Goal: Information Seeking & Learning: Understand process/instructions

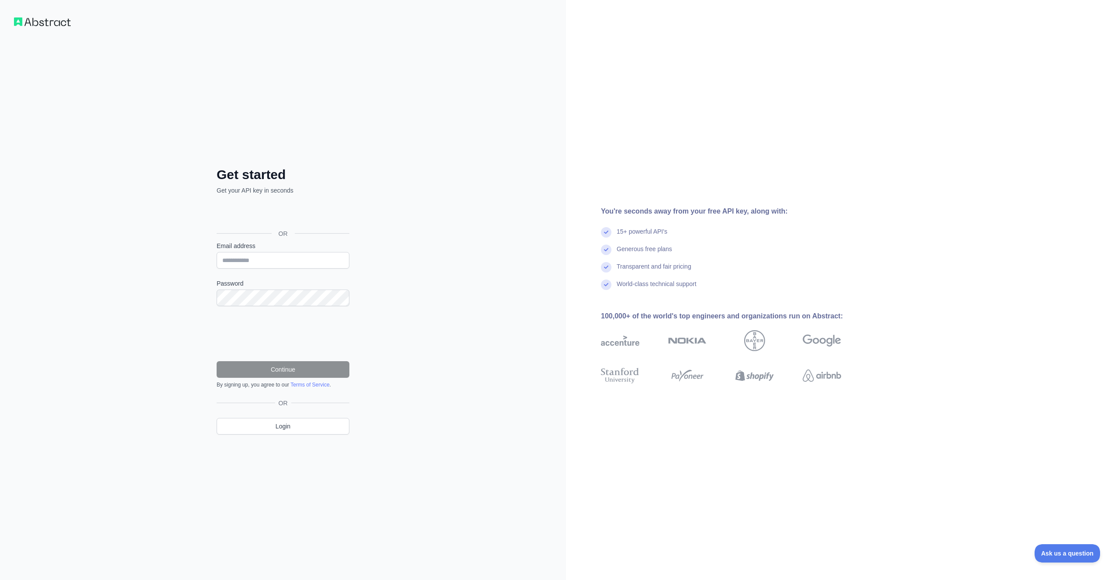
click at [608, 91] on div "You're seconds away from your free API key, along with: 15+ powerful API's Gene…" at bounding box center [842, 290] width 552 height 580
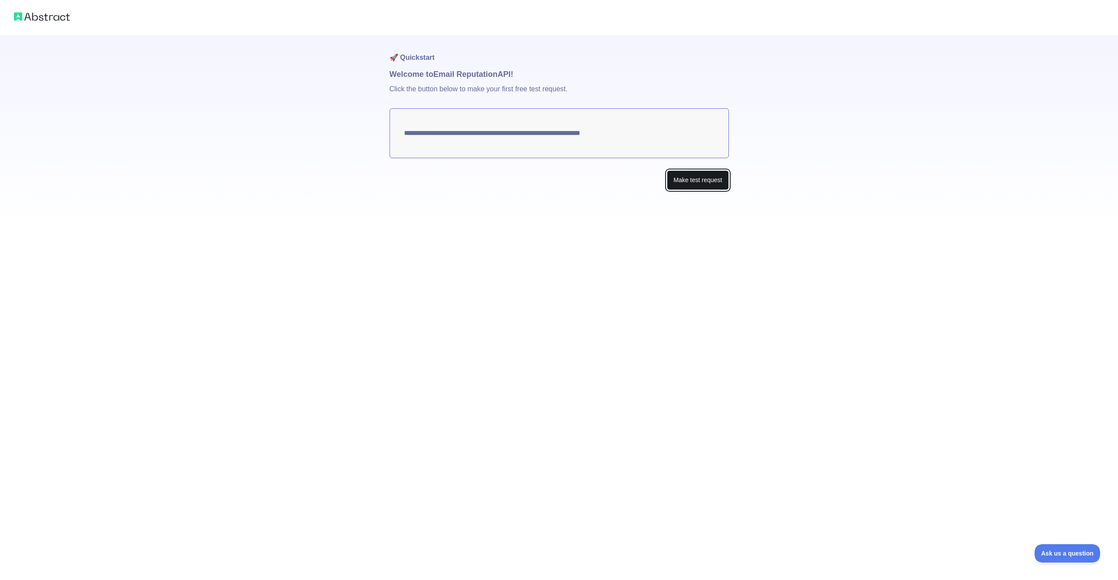
click at [699, 183] on button "Make test request" at bounding box center [698, 180] width 62 height 20
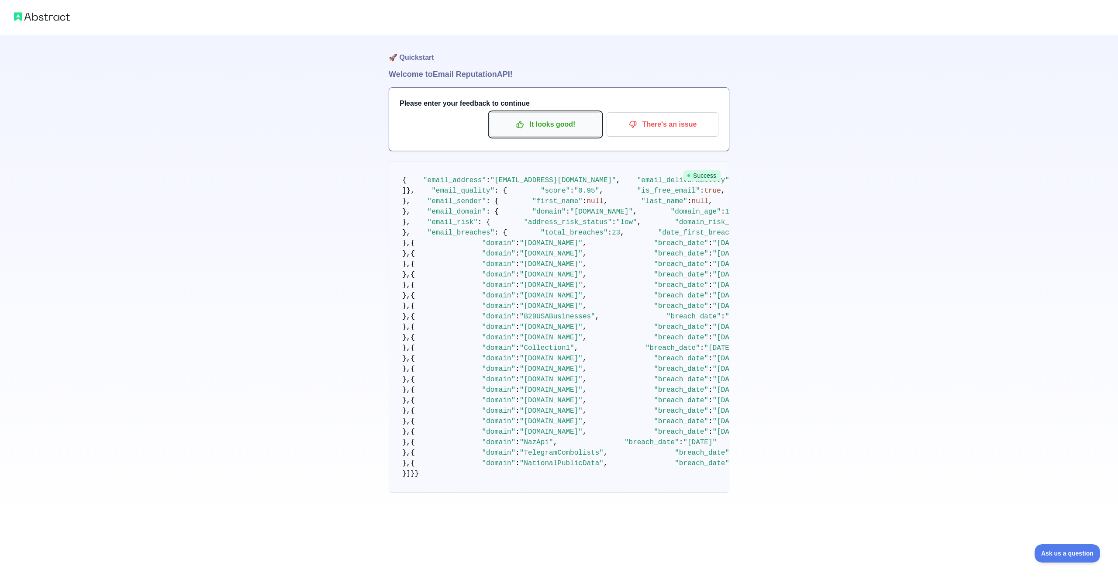
click at [542, 128] on p "It looks good!" at bounding box center [545, 124] width 99 height 15
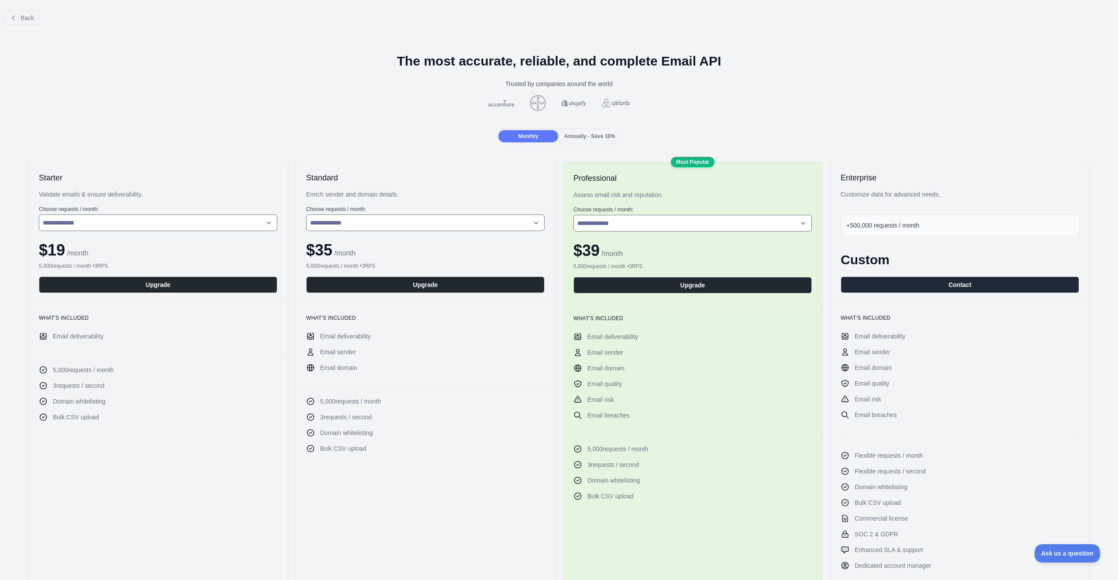
click at [583, 137] on span "Annually - Save 10%" at bounding box center [589, 136] width 51 height 6
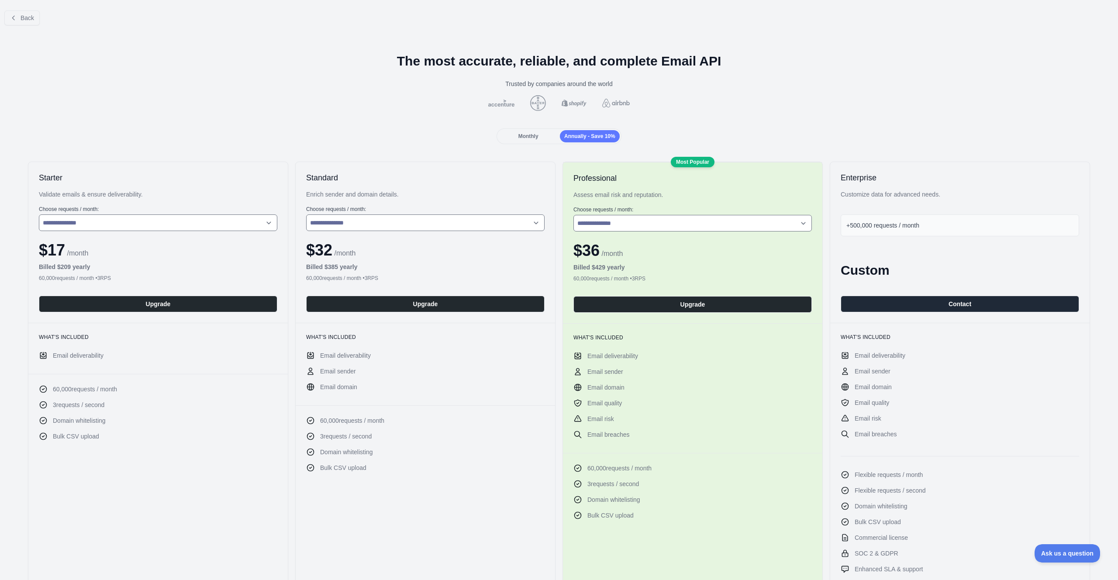
click at [526, 138] on span "Monthly" at bounding box center [528, 136] width 20 height 6
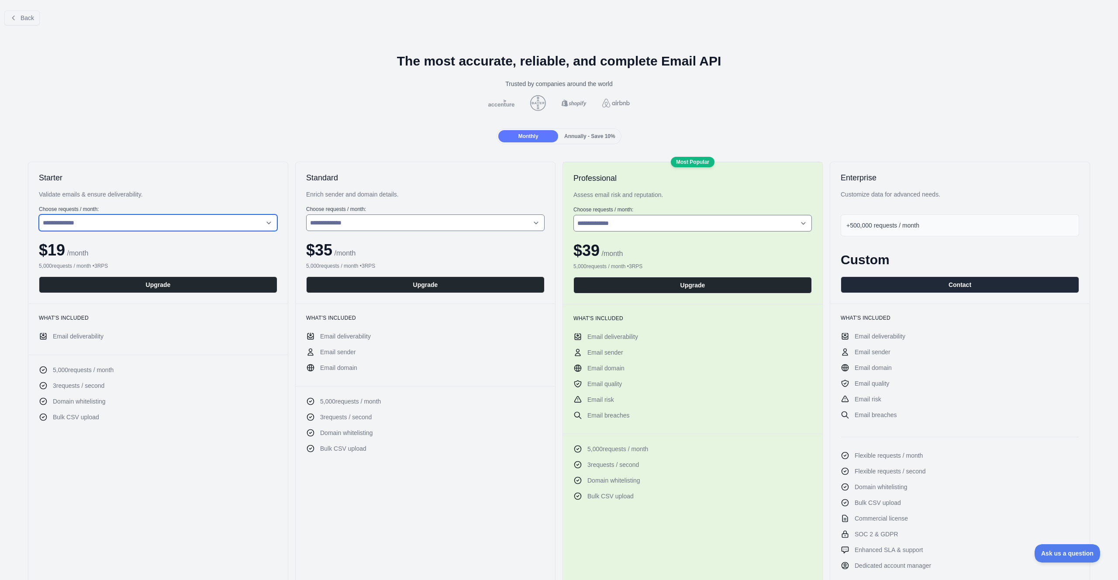
click at [76, 222] on select "**********" at bounding box center [158, 222] width 238 height 17
click at [16, 18] on icon at bounding box center [13, 17] width 7 height 7
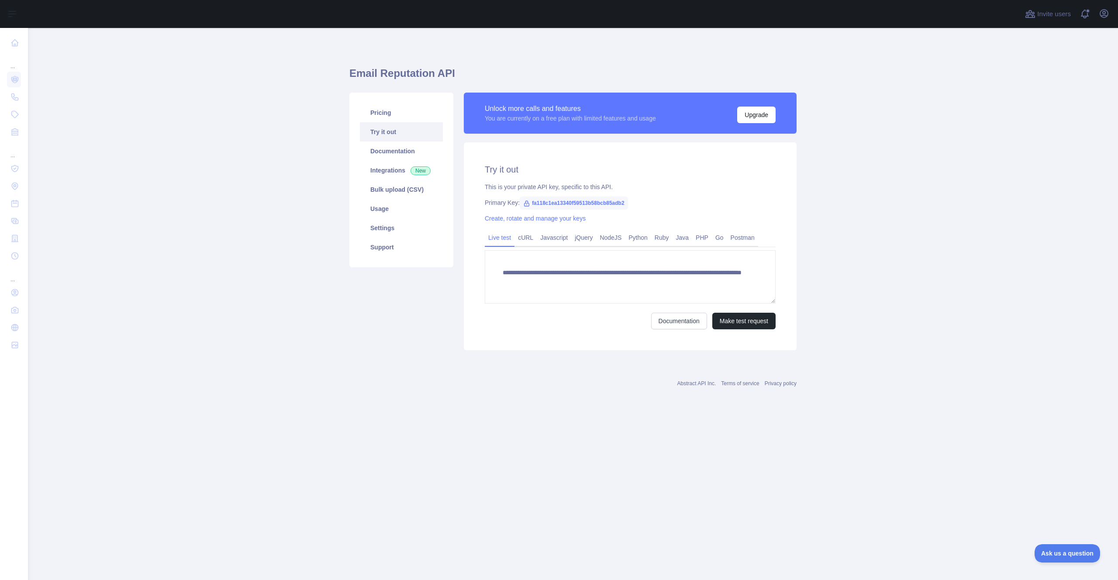
click at [558, 205] on span "fa118c1ea13340f59513b58bcb85adb2" at bounding box center [574, 202] width 108 height 13
copy span "fa118c1ea13340f59513b58bcb85adb2"
drag, startPoint x: 341, startPoint y: 372, endPoint x: 355, endPoint y: 347, distance: 28.5
click at [341, 372] on main "**********" at bounding box center [573, 304] width 1090 height 552
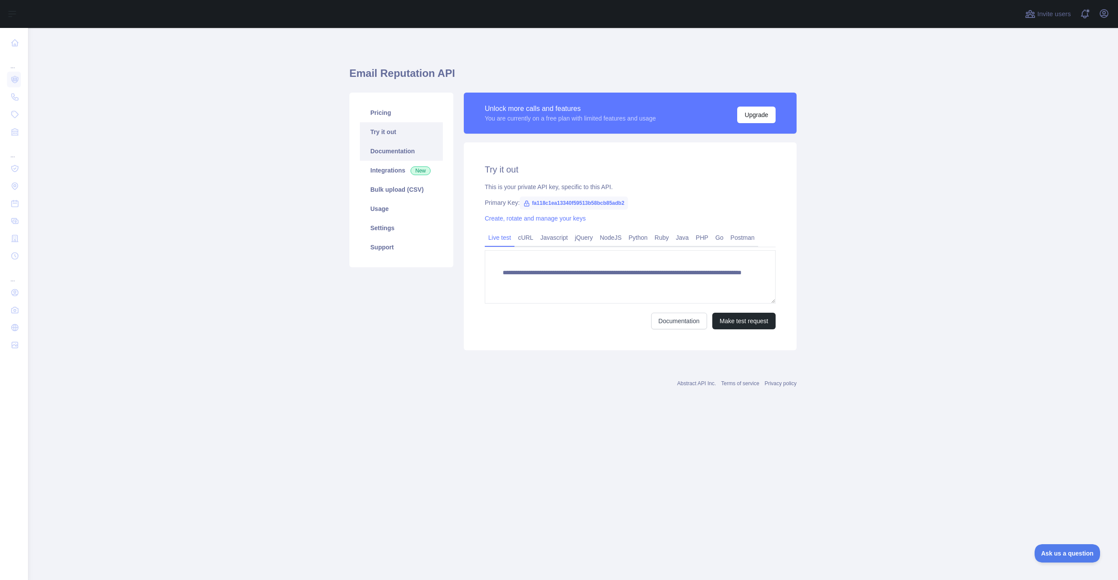
click at [394, 152] on link "Documentation" at bounding box center [401, 150] width 83 height 19
click at [388, 173] on link "Integrations New" at bounding box center [401, 170] width 83 height 19
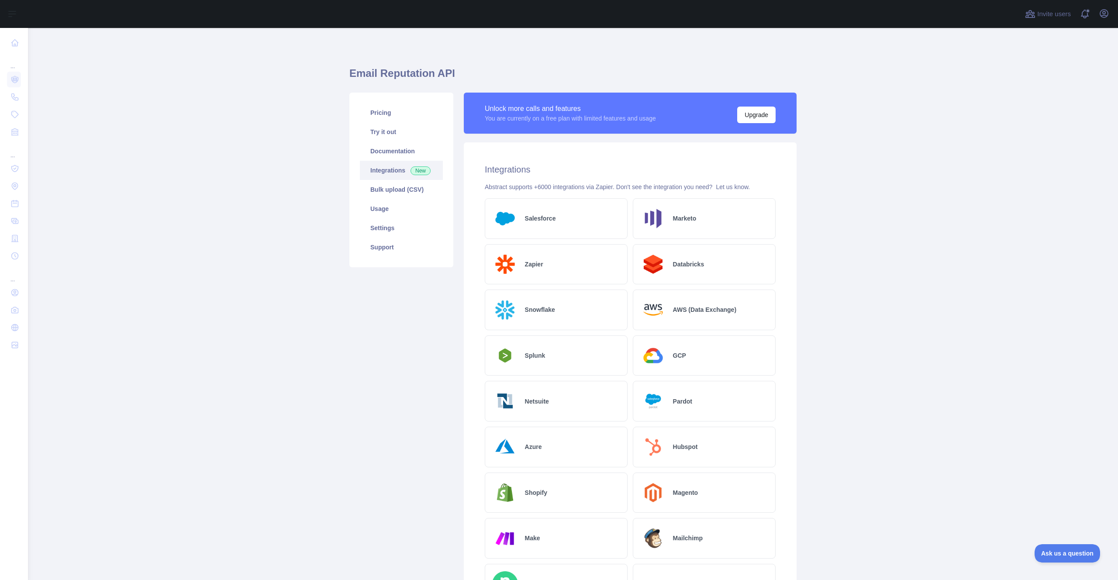
click at [828, 154] on main "Email Reputation API Pricing Try it out Documentation Integrations New Bulk upl…" at bounding box center [573, 304] width 1090 height 552
click at [386, 117] on link "Pricing" at bounding box center [401, 112] width 83 height 19
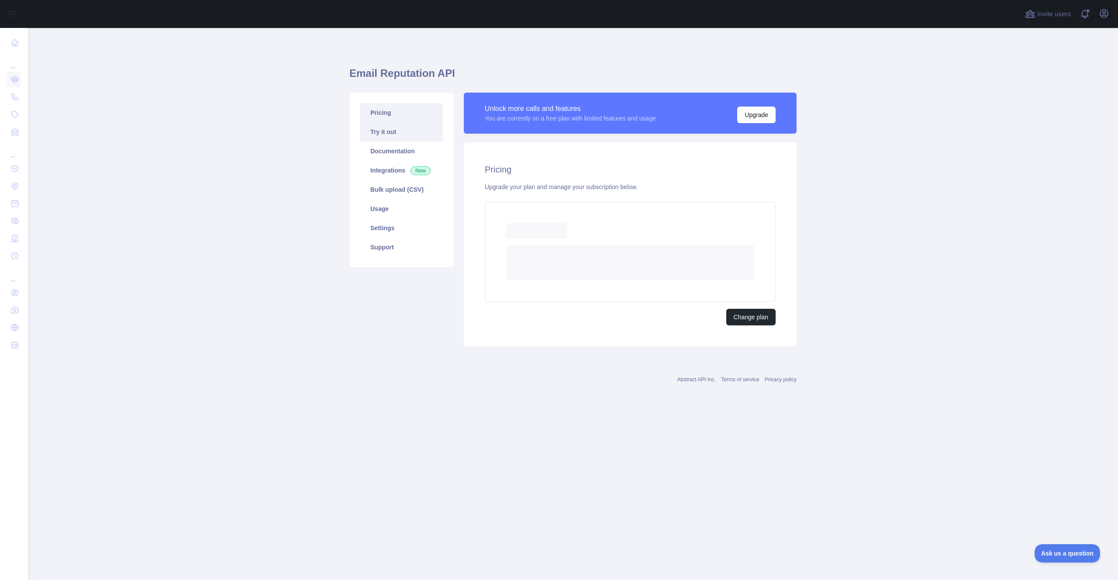
click at [385, 129] on link "Try it out" at bounding box center [401, 131] width 83 height 19
type textarea "**********"
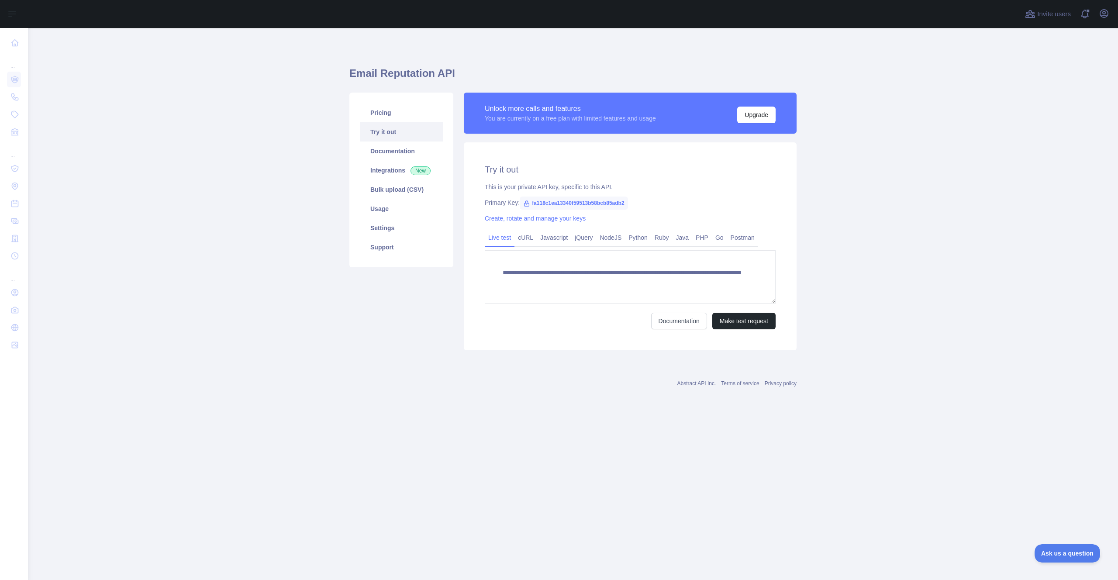
click at [525, 203] on icon at bounding box center [526, 203] width 5 height 5
click at [884, 206] on main "**********" at bounding box center [573, 304] width 1090 height 552
click at [531, 234] on link "cURL" at bounding box center [525, 238] width 22 height 14
click at [550, 235] on link "Javascript" at bounding box center [554, 238] width 34 height 14
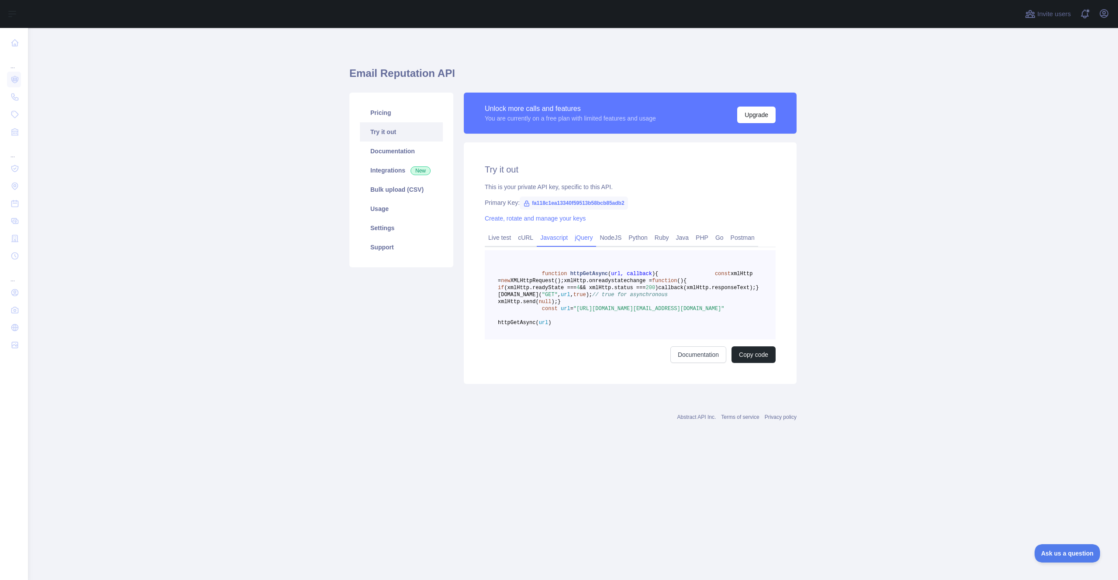
click at [586, 235] on link "jQuery" at bounding box center [583, 238] width 25 height 14
